Goal: Information Seeking & Learning: Find specific fact

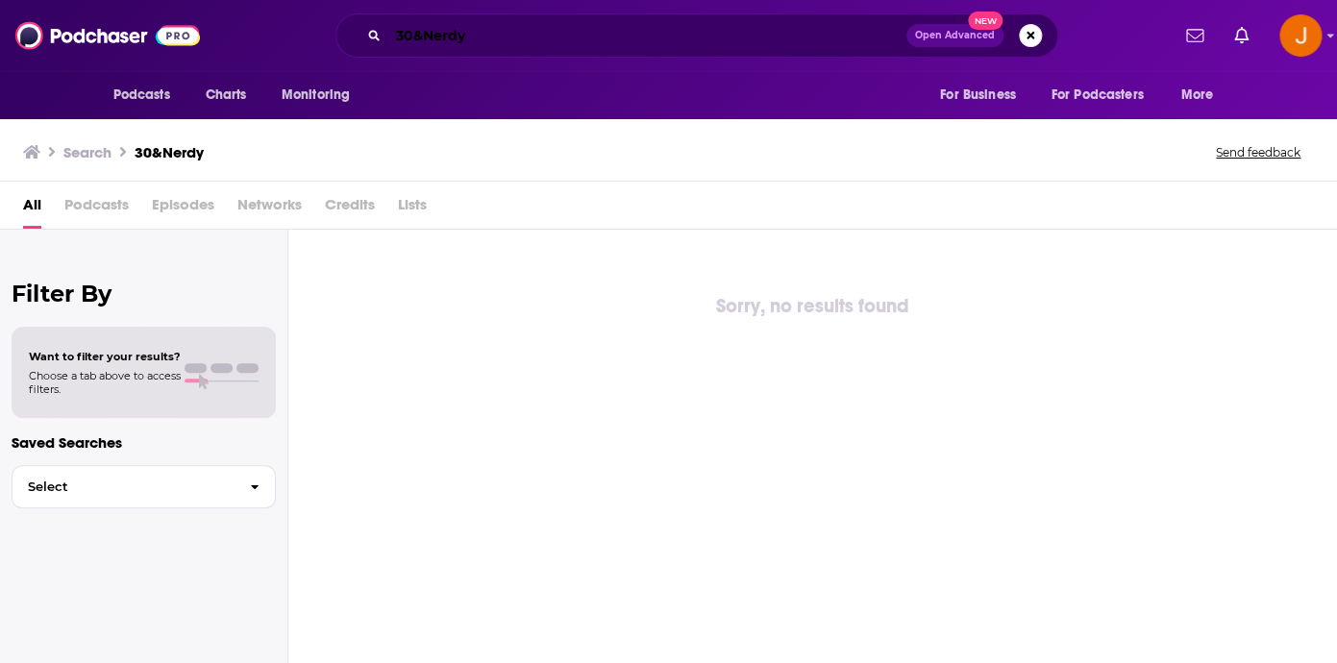
click at [473, 35] on input "30&Nerdy" at bounding box center [647, 35] width 518 height 31
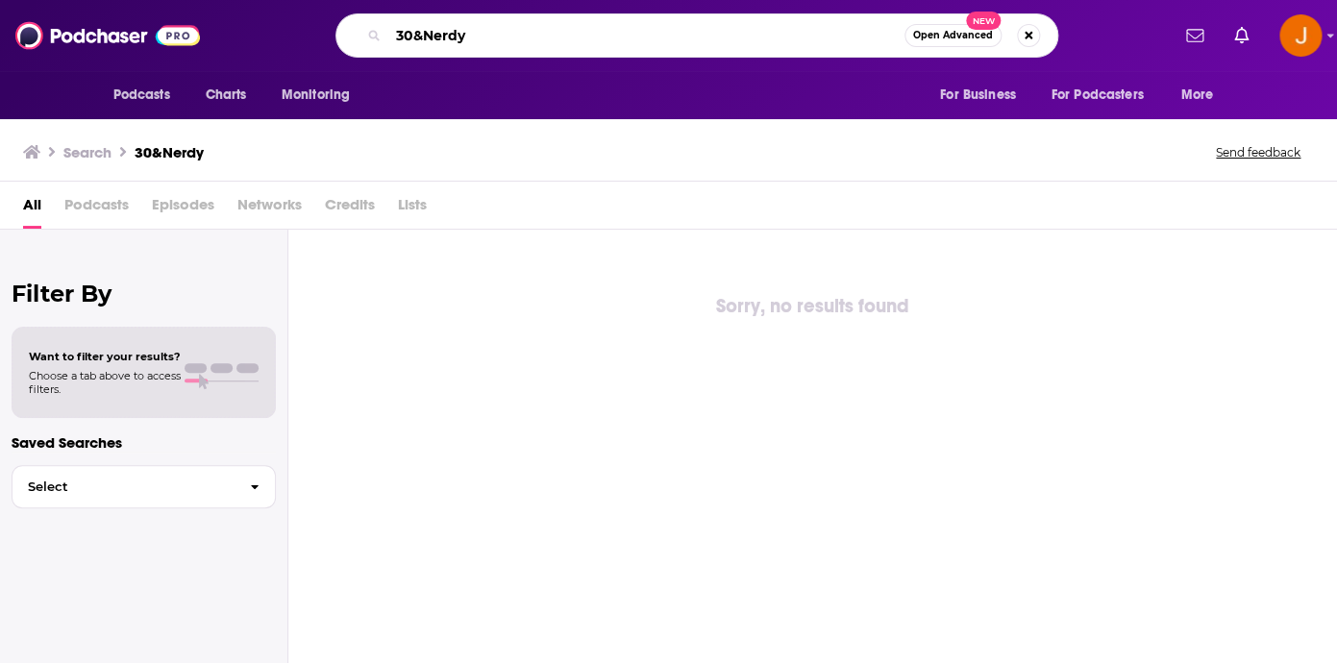
click at [425, 36] on input "30&Nerdy" at bounding box center [646, 35] width 516 height 31
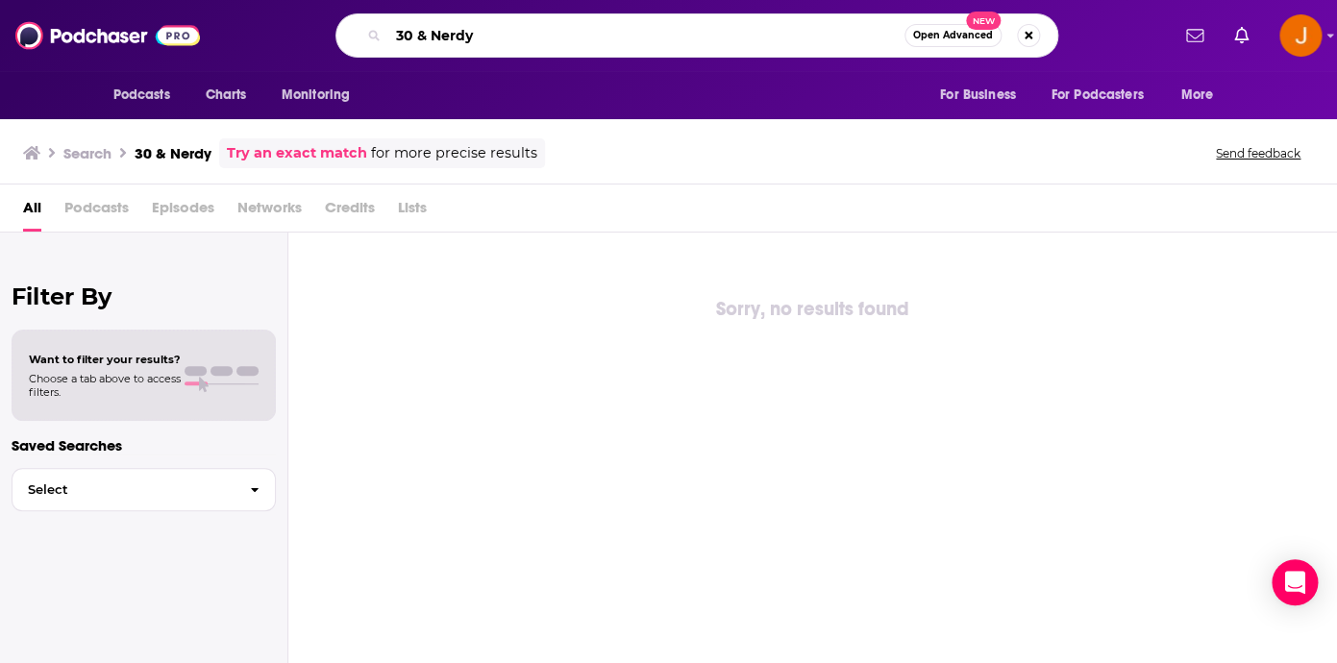
drag, startPoint x: 493, startPoint y: 31, endPoint x: 289, endPoint y: 31, distance: 203.8
click at [388, 31] on input "30 & Nerdy" at bounding box center [646, 35] width 516 height 31
paste input "[PERSON_NAME]"
type input "[PERSON_NAME]"
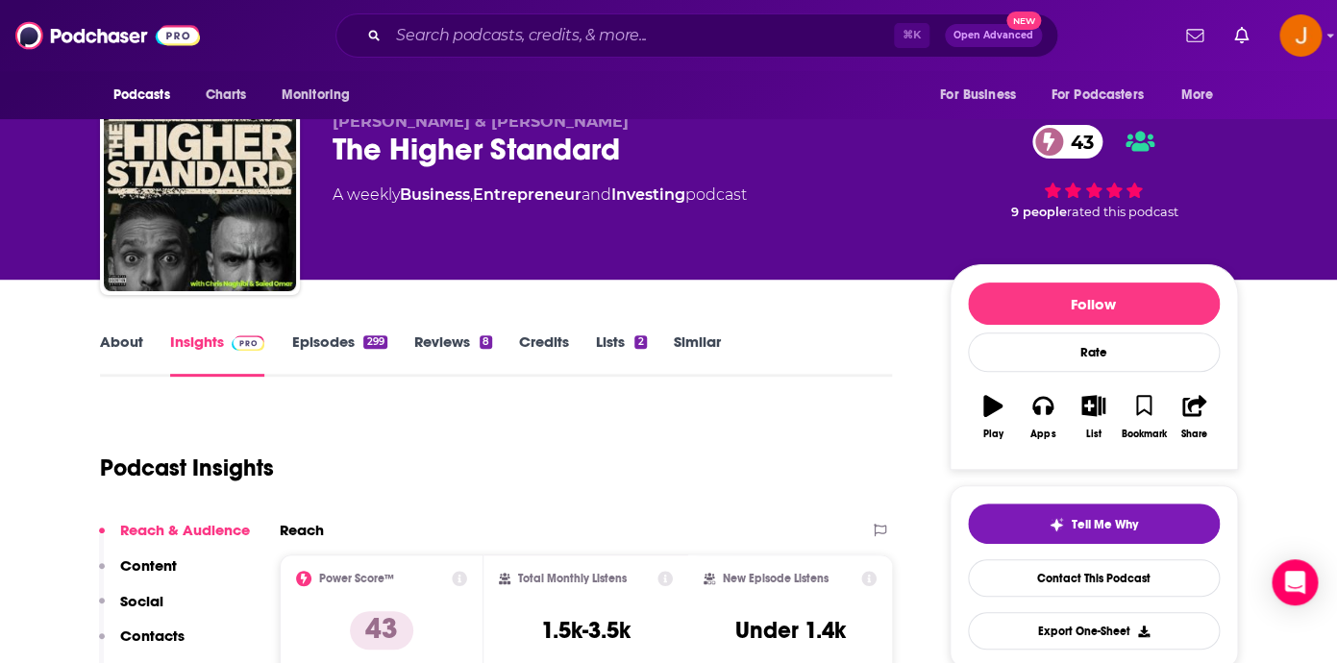
scroll to position [12, 0]
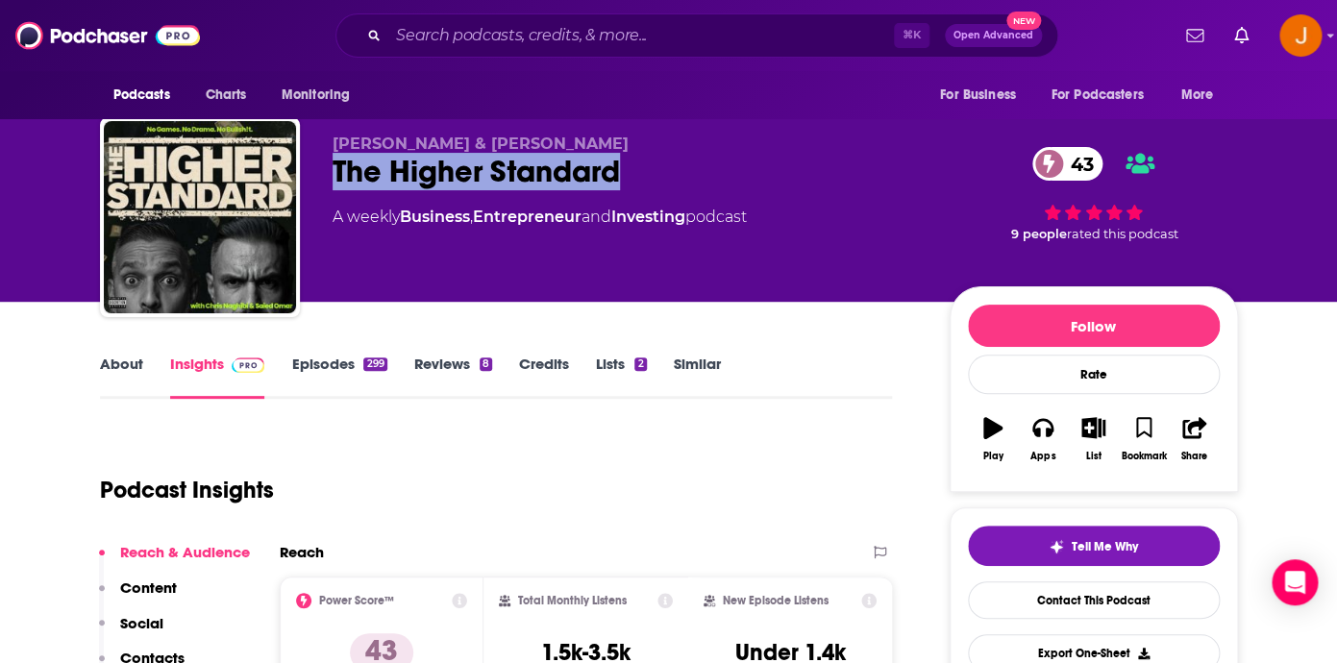
drag, startPoint x: 631, startPoint y: 184, endPoint x: 338, endPoint y: 184, distance: 292.2
click at [337, 184] on div "The Higher Standard 43" at bounding box center [626, 171] width 586 height 37
copy h2 "The Higher Standard"
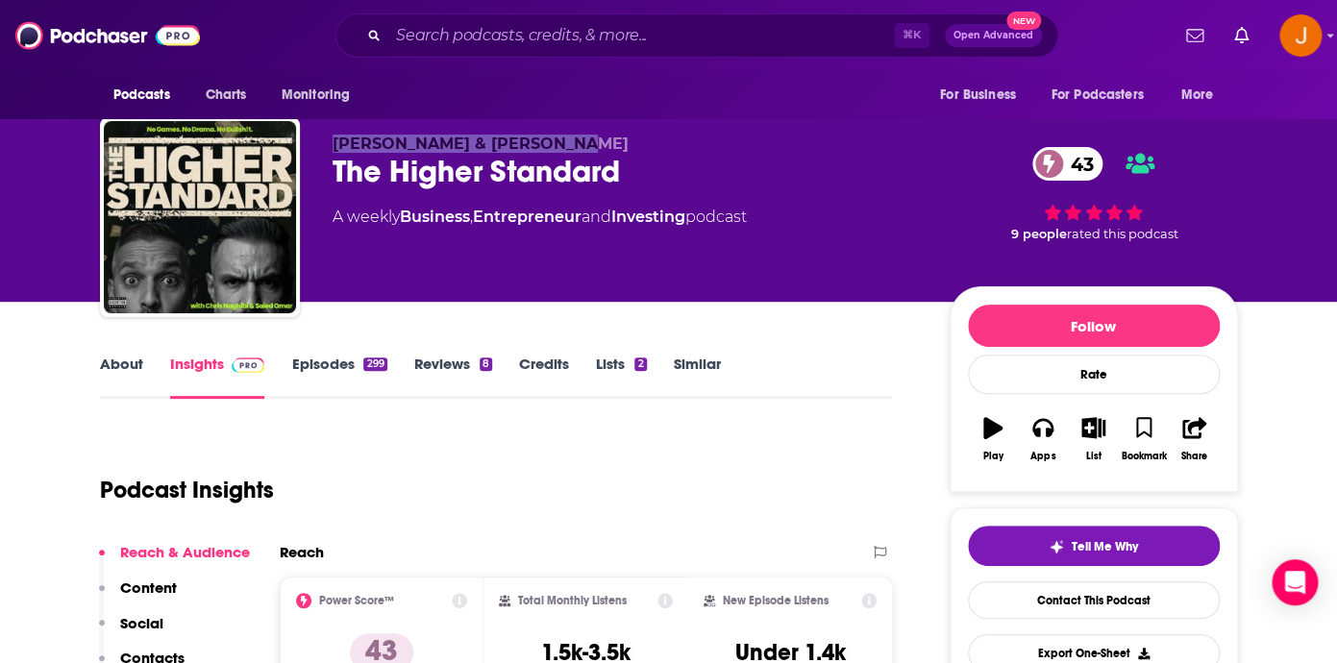
drag, startPoint x: 558, startPoint y: 139, endPoint x: 293, endPoint y: 138, distance: 265.3
click at [293, 138] on div "Chris Naghibi & ﻿Saied Omar The Higher Standard 43 A weekly Business , Entrepre…" at bounding box center [669, 221] width 1138 height 208
copy div "Chris Naghibi & ﻿Saied Omar"
click at [1295, 48] on img "Logged in as justine87181" at bounding box center [1300, 35] width 42 height 42
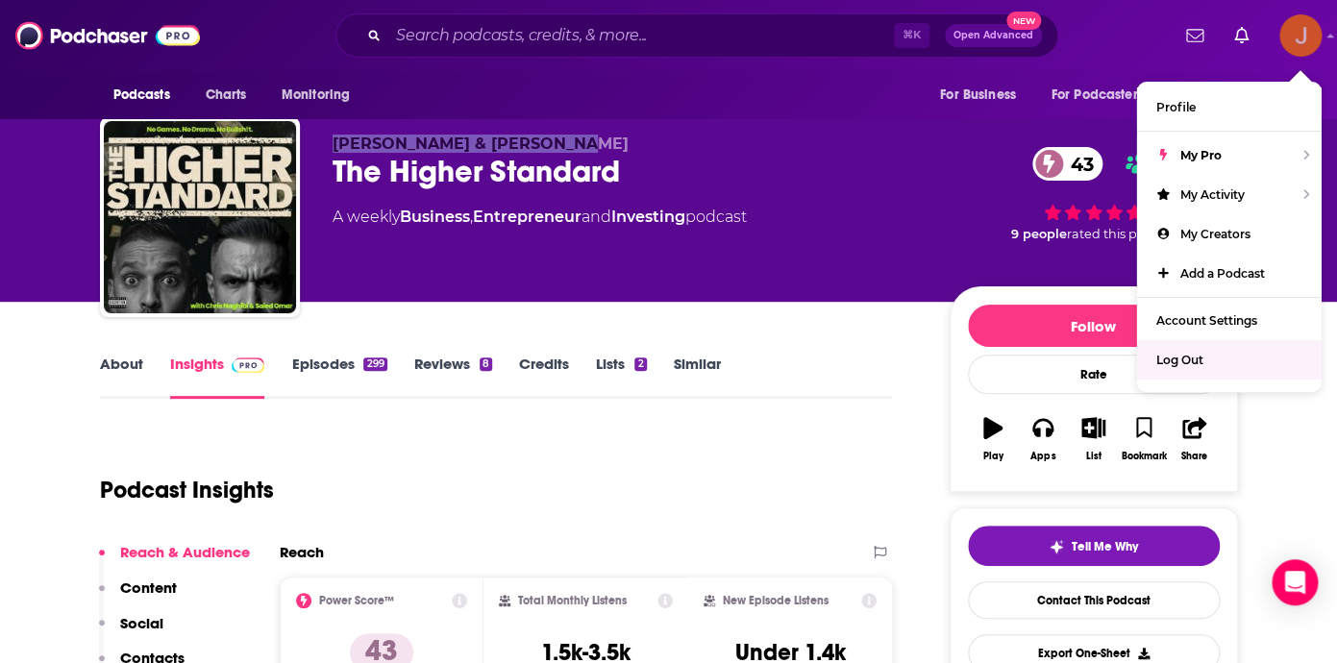
click at [1193, 357] on span "Log Out" at bounding box center [1179, 360] width 47 height 14
